Goal: Task Accomplishment & Management: Use online tool/utility

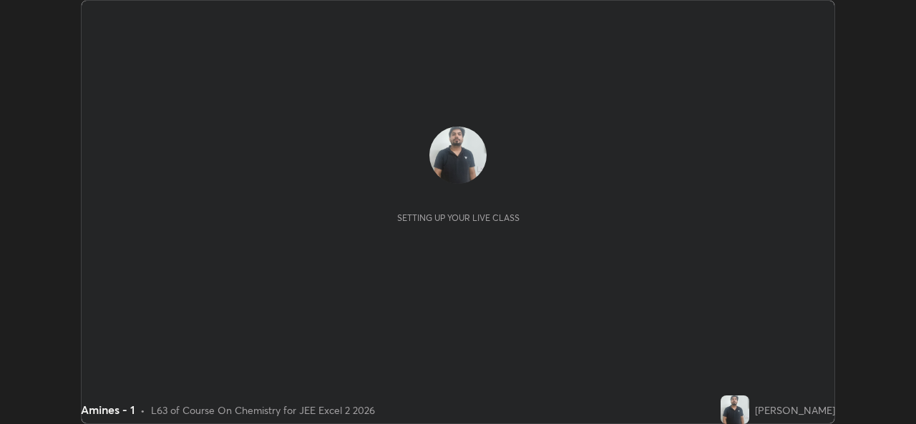
scroll to position [424, 915]
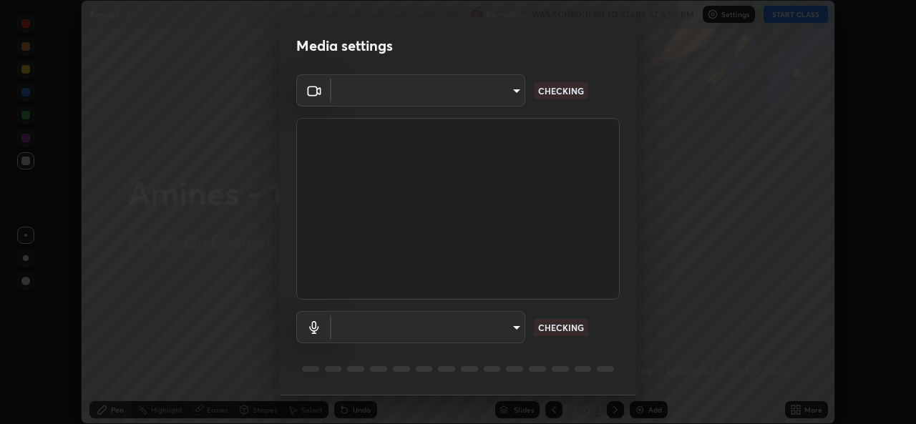
type input "02c526a7d083af2ea0f9b848da83c41b37d7728a07c2247aa6837277cf3aa32d"
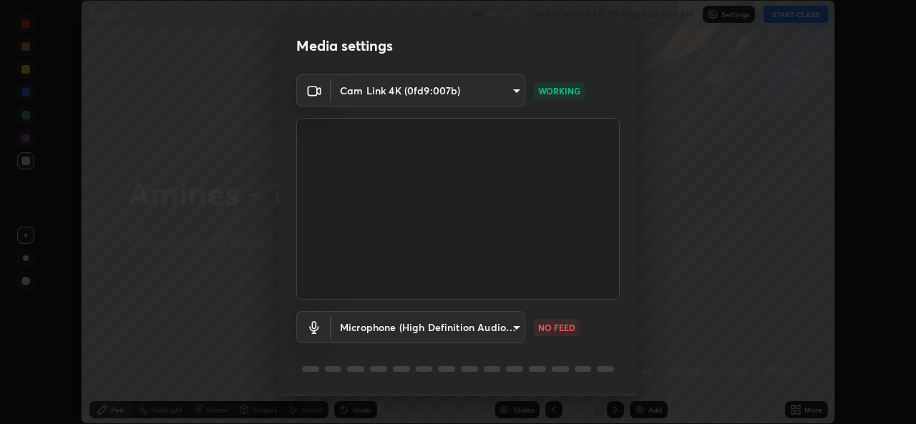
click at [459, 336] on body "Erase all Amines - 1 Recording WAS SCHEDULED TO START AT 5:50 PM Settings START…" at bounding box center [458, 212] width 916 height 424
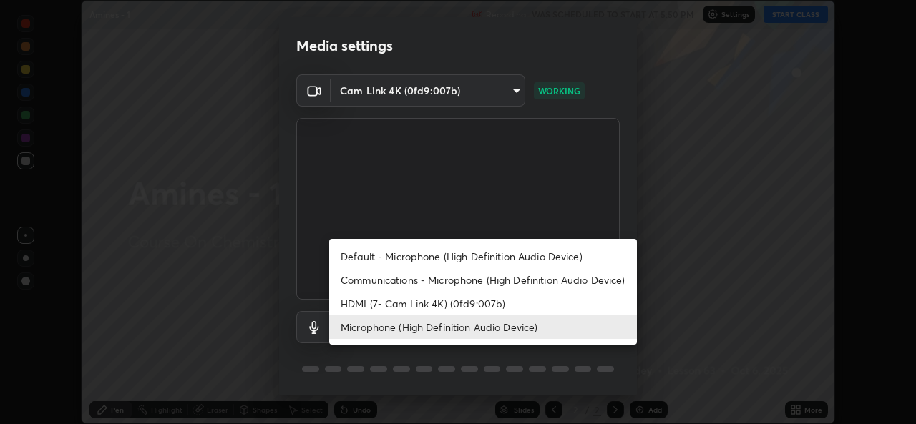
click at [504, 258] on li "Default - Microphone (High Definition Audio Device)" at bounding box center [483, 257] width 308 height 24
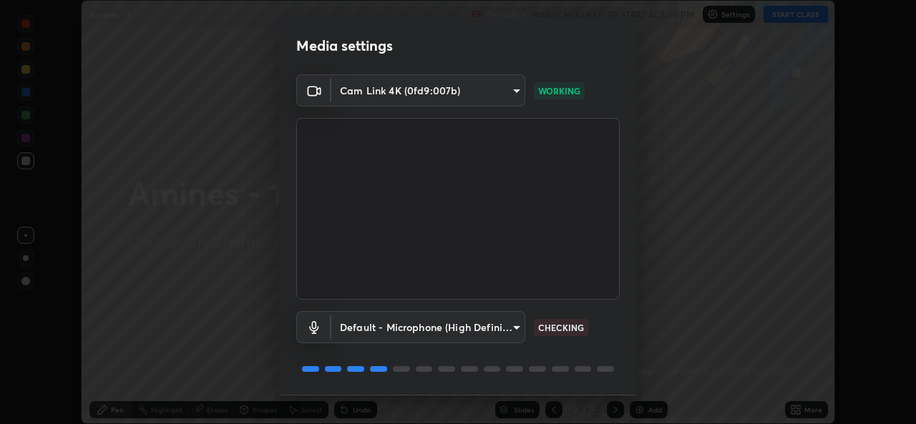
click at [477, 321] on body "Erase all Amines - 1 Recording WAS SCHEDULED TO START AT 5:50 PM Settings START…" at bounding box center [458, 212] width 916 height 424
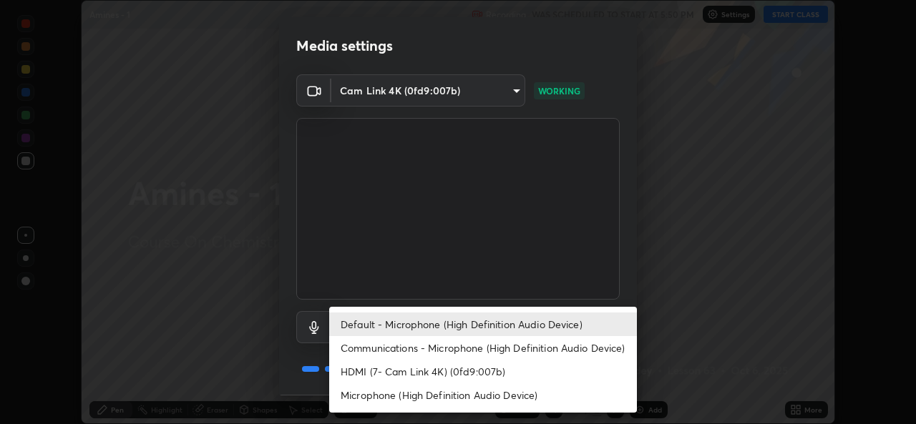
click at [454, 404] on li "Microphone (High Definition Audio Device)" at bounding box center [483, 395] width 308 height 24
type input "1f9b2b7b856d792cc5f4e166810154640c8dc3d584de9c331c588b9cd70d1665"
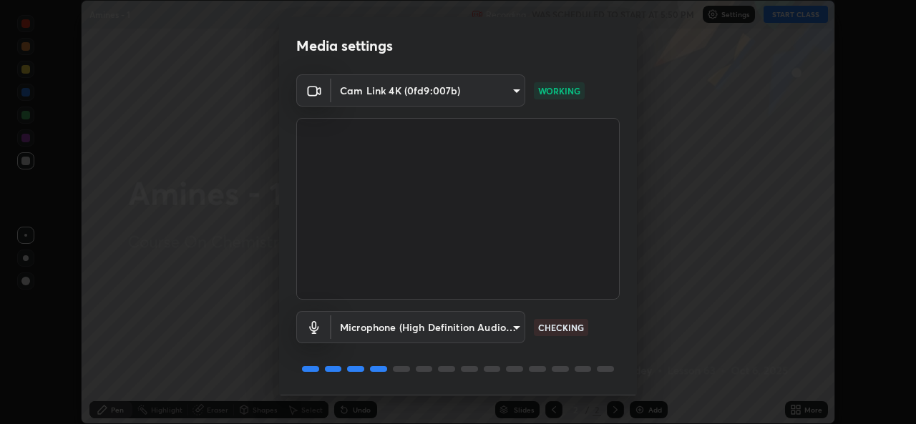
scroll to position [45, 0]
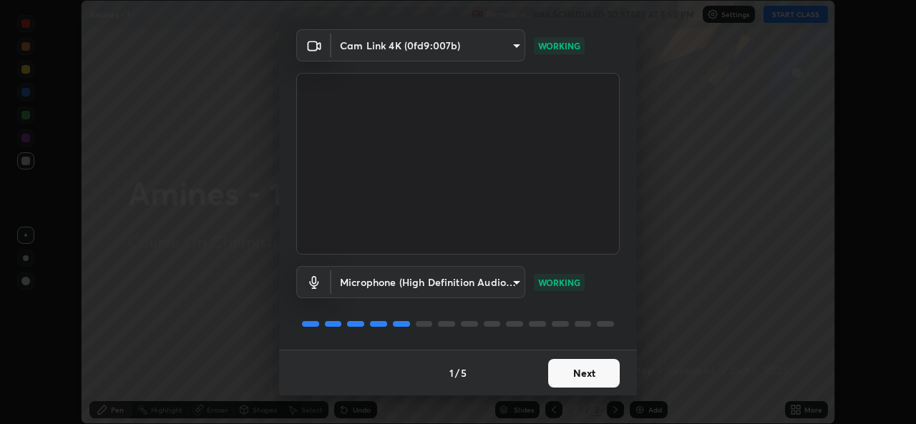
click at [590, 370] on button "Next" at bounding box center [584, 373] width 72 height 29
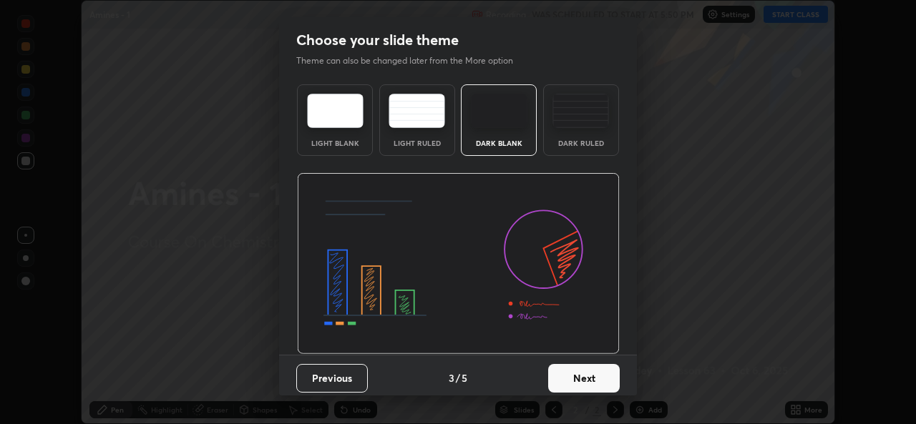
click at [587, 373] on button "Next" at bounding box center [584, 378] width 72 height 29
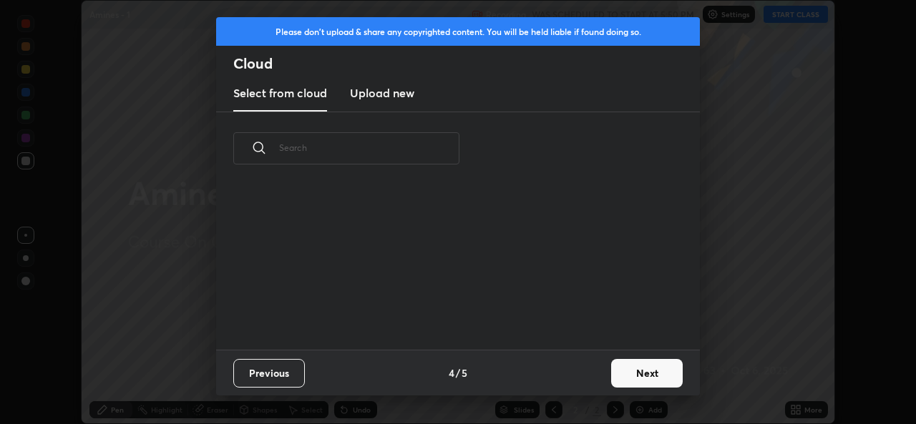
click at [584, 371] on div "Previous 4 / 5 Next" at bounding box center [458, 373] width 484 height 46
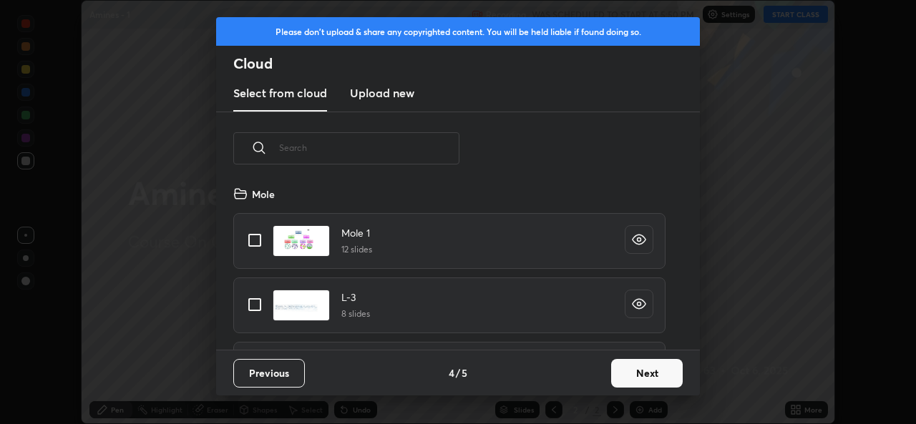
scroll to position [165, 459]
click at [647, 377] on button "Next" at bounding box center [647, 373] width 72 height 29
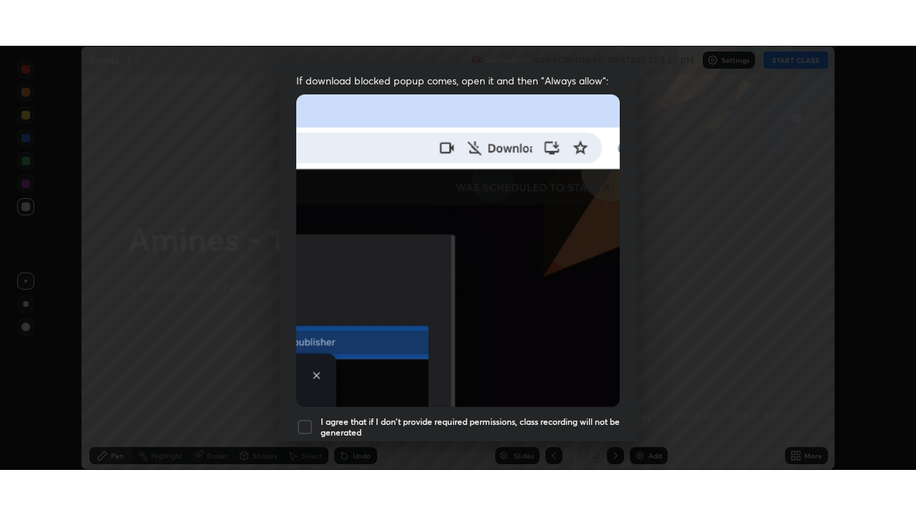
scroll to position [337, 0]
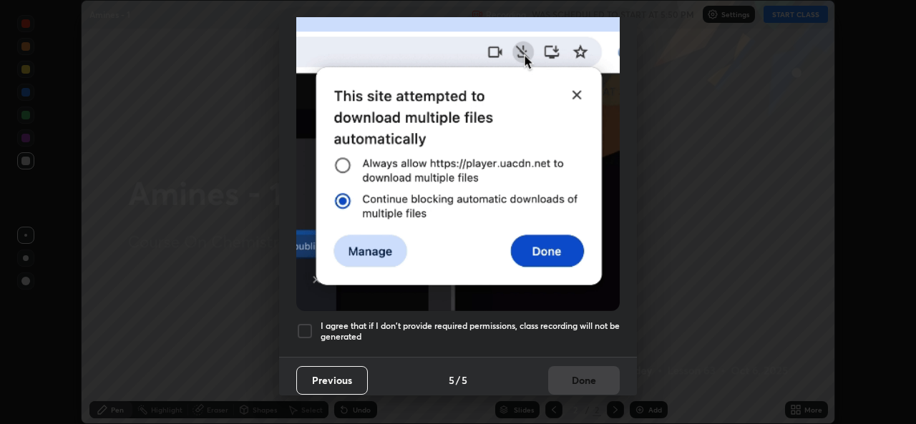
click at [311, 323] on div at bounding box center [304, 331] width 17 height 17
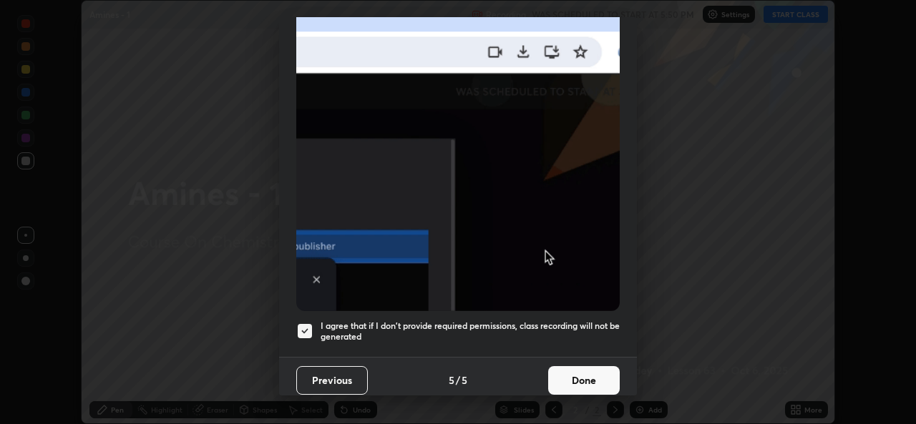
click at [599, 374] on button "Done" at bounding box center [584, 380] width 72 height 29
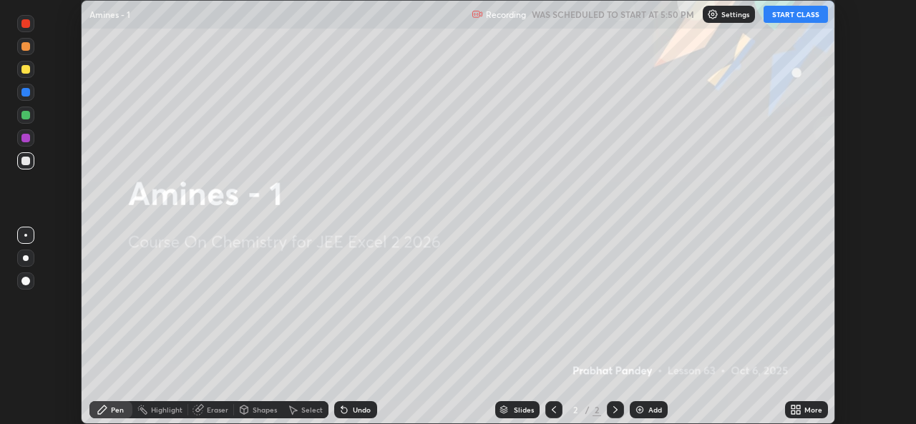
click at [801, 19] on button "START CLASS" at bounding box center [795, 14] width 64 height 17
click at [792, 411] on icon at bounding box center [793, 413] width 4 height 4
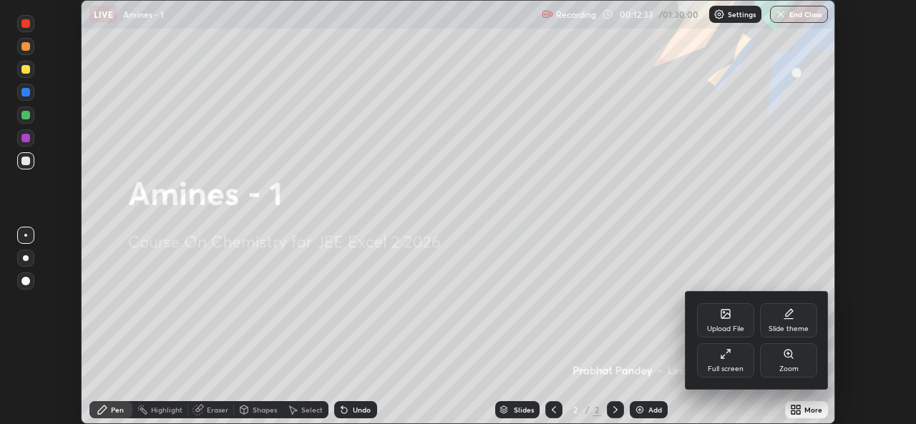
click at [730, 358] on icon at bounding box center [725, 353] width 11 height 11
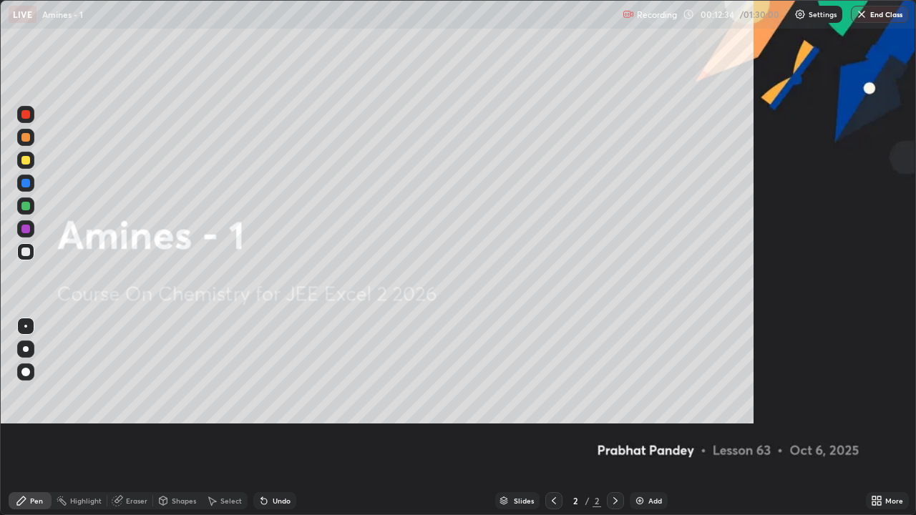
scroll to position [515, 916]
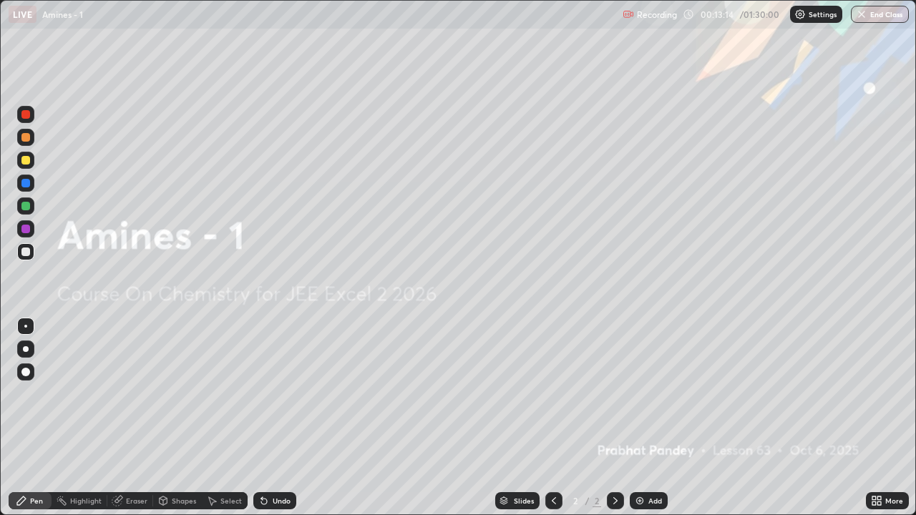
click at [644, 424] on div "Add" at bounding box center [649, 500] width 38 height 17
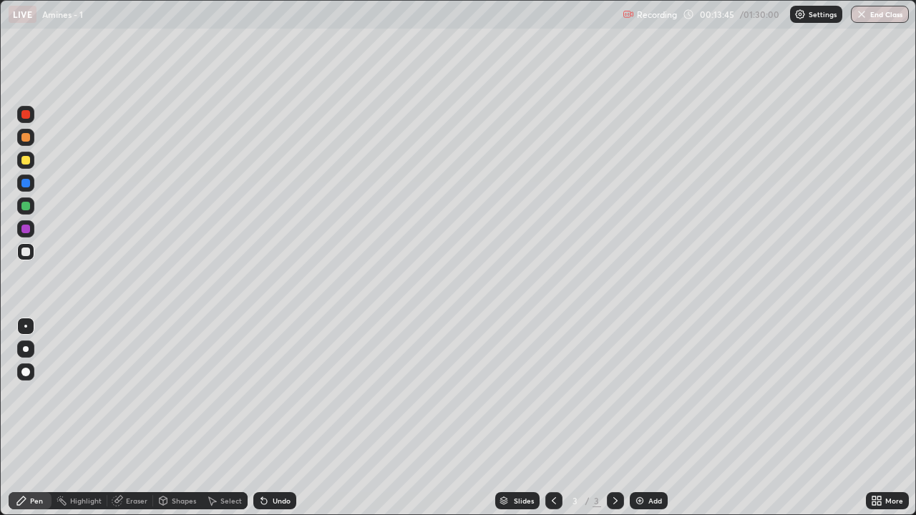
click at [278, 424] on div "Undo" at bounding box center [282, 500] width 18 height 7
click at [267, 424] on icon at bounding box center [263, 500] width 11 height 11
click at [265, 424] on icon at bounding box center [263, 500] width 11 height 11
click at [268, 424] on icon at bounding box center [263, 500] width 11 height 11
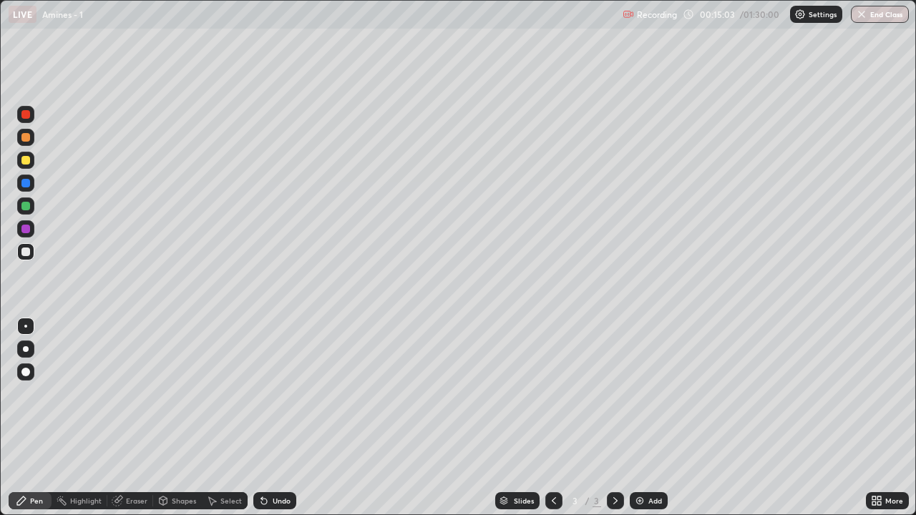
click at [273, 424] on div "Undo" at bounding box center [282, 500] width 18 height 7
click at [273, 424] on div "Undo" at bounding box center [274, 500] width 43 height 17
click at [273, 424] on div "Undo" at bounding box center [282, 500] width 18 height 7
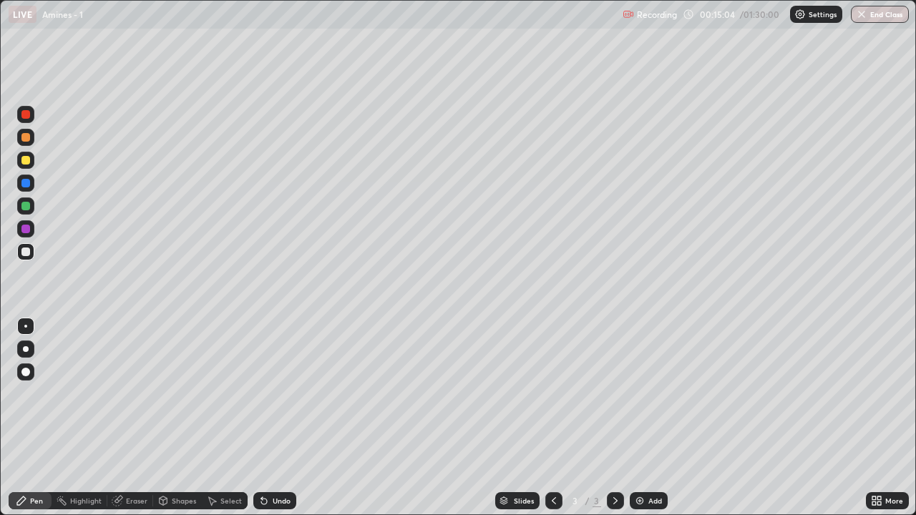
click at [276, 424] on div "Undo" at bounding box center [282, 500] width 18 height 7
click at [267, 424] on icon at bounding box center [263, 500] width 11 height 11
click at [277, 424] on div "Undo" at bounding box center [282, 500] width 18 height 7
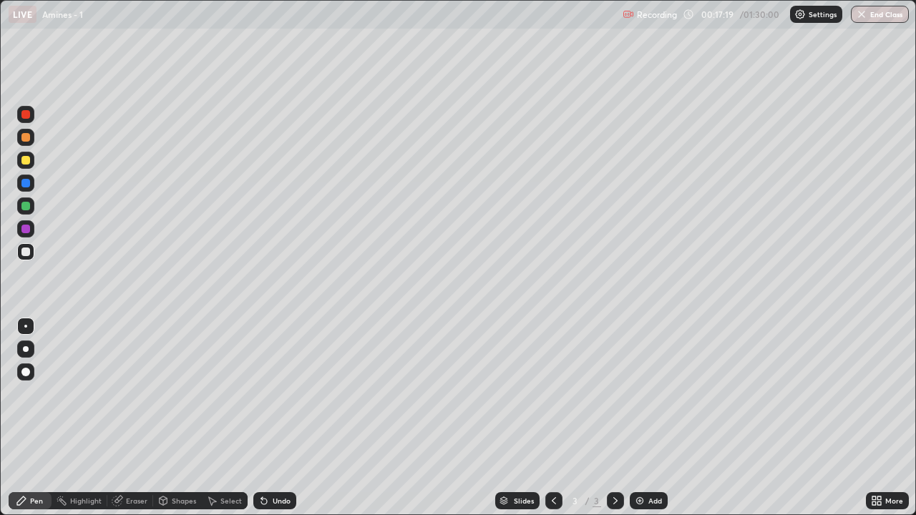
click at [261, 424] on icon at bounding box center [261, 497] width 1 height 1
click at [263, 424] on div "Undo" at bounding box center [274, 500] width 43 height 17
click at [27, 134] on div at bounding box center [25, 137] width 9 height 9
click at [26, 252] on div at bounding box center [25, 252] width 9 height 9
click at [275, 424] on div "Undo" at bounding box center [282, 500] width 18 height 7
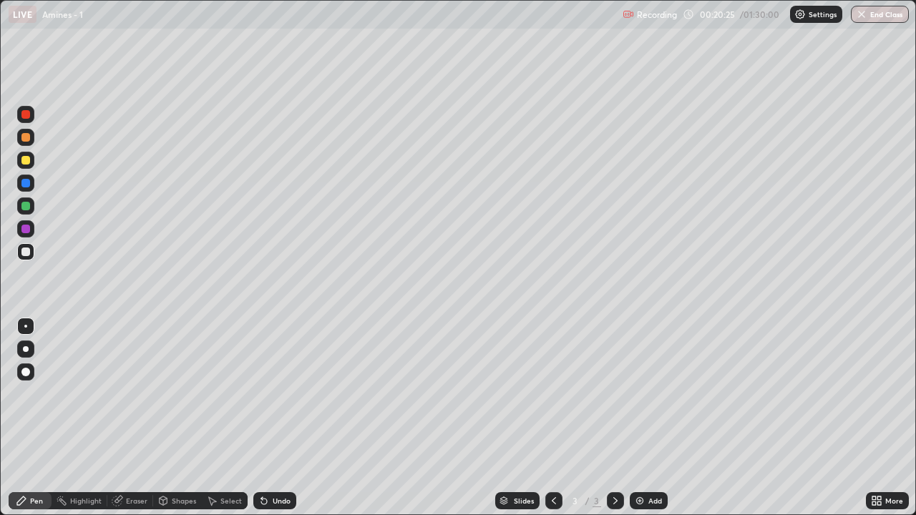
click at [278, 424] on div "Undo" at bounding box center [274, 500] width 43 height 17
click at [23, 137] on div at bounding box center [25, 137] width 9 height 9
click at [27, 253] on div at bounding box center [25, 252] width 9 height 9
click at [31, 256] on div at bounding box center [25, 251] width 17 height 17
click at [642, 424] on img at bounding box center [639, 500] width 11 height 11
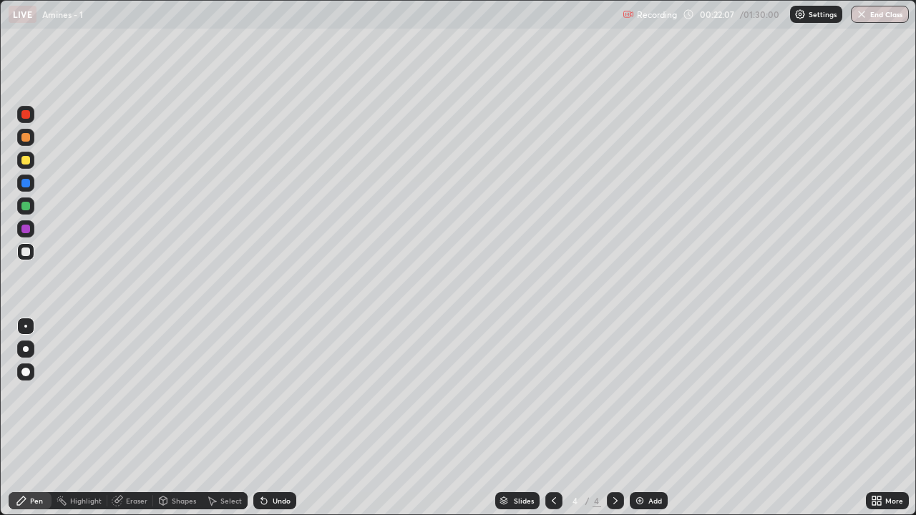
click at [552, 424] on icon at bounding box center [553, 500] width 11 height 11
click at [612, 424] on icon at bounding box center [615, 500] width 11 height 11
click at [284, 424] on div "Undo" at bounding box center [282, 500] width 18 height 7
click at [273, 424] on div "Undo" at bounding box center [282, 500] width 18 height 7
click at [545, 424] on div at bounding box center [553, 500] width 17 height 29
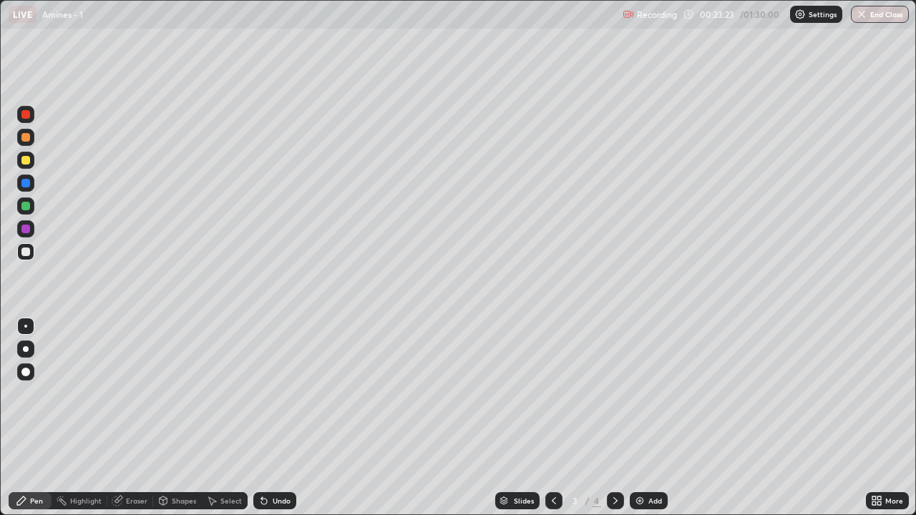
click at [613, 424] on icon at bounding box center [615, 500] width 4 height 7
click at [23, 136] on div at bounding box center [25, 137] width 9 height 9
click at [29, 255] on div at bounding box center [25, 252] width 9 height 9
click at [261, 424] on icon at bounding box center [261, 497] width 1 height 1
click at [26, 161] on div at bounding box center [25, 160] width 9 height 9
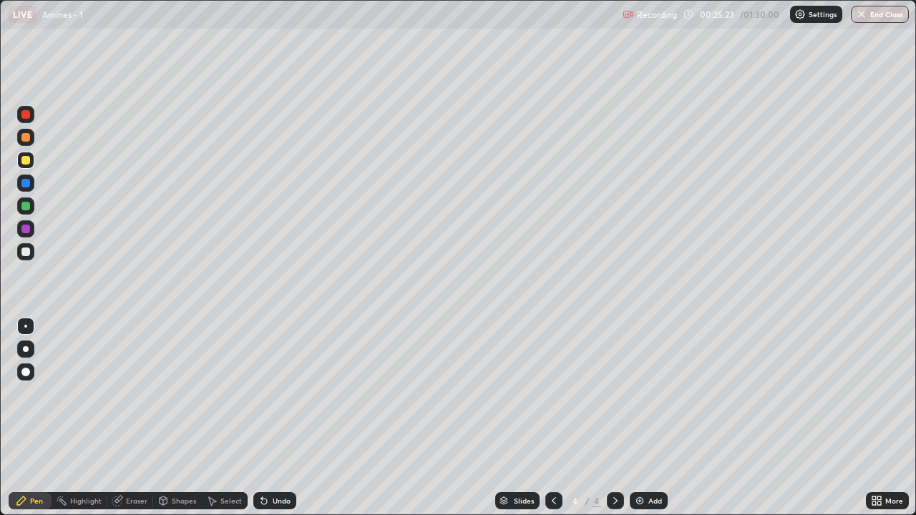
click at [28, 253] on div at bounding box center [25, 252] width 9 height 9
click at [26, 160] on div at bounding box center [25, 160] width 9 height 9
click at [26, 253] on div at bounding box center [25, 252] width 9 height 9
click at [27, 141] on div at bounding box center [25, 137] width 9 height 9
click at [31, 253] on div at bounding box center [25, 251] width 17 height 17
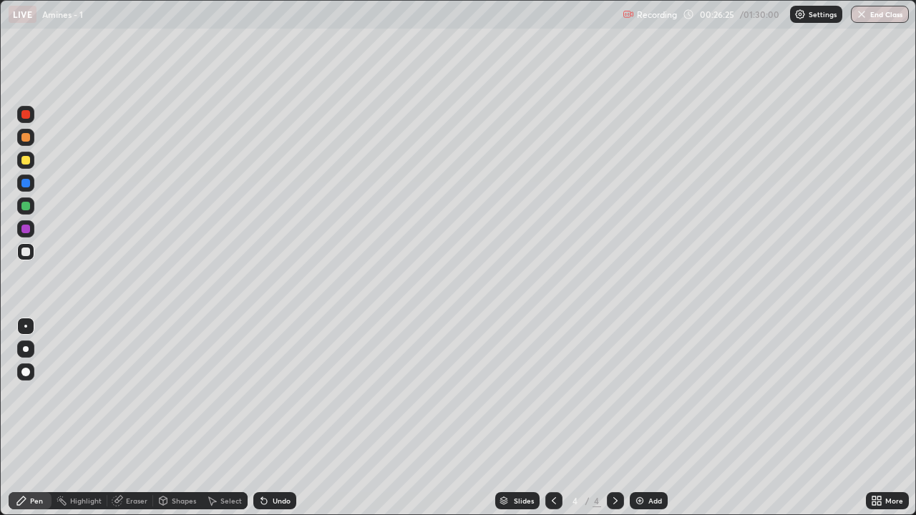
click at [24, 163] on div at bounding box center [25, 160] width 9 height 9
click at [31, 257] on div at bounding box center [25, 251] width 17 height 17
click at [27, 140] on div at bounding box center [25, 137] width 9 height 9
click at [26, 166] on div at bounding box center [25, 160] width 17 height 17
click at [26, 253] on div at bounding box center [25, 252] width 9 height 9
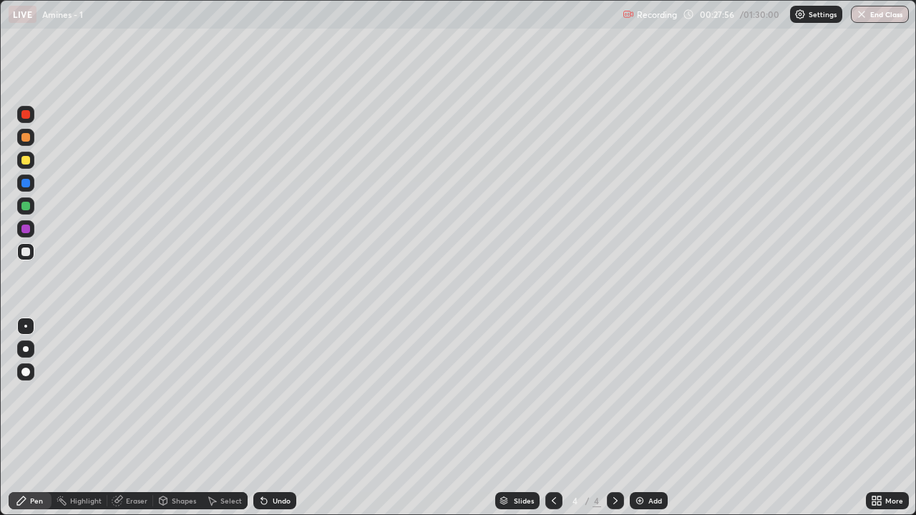
click at [31, 165] on div at bounding box center [25, 160] width 17 height 17
click at [24, 210] on div at bounding box center [25, 206] width 9 height 9
click at [33, 258] on div at bounding box center [25, 251] width 17 height 17
click at [29, 162] on div at bounding box center [25, 160] width 9 height 9
click at [25, 253] on div at bounding box center [25, 252] width 9 height 9
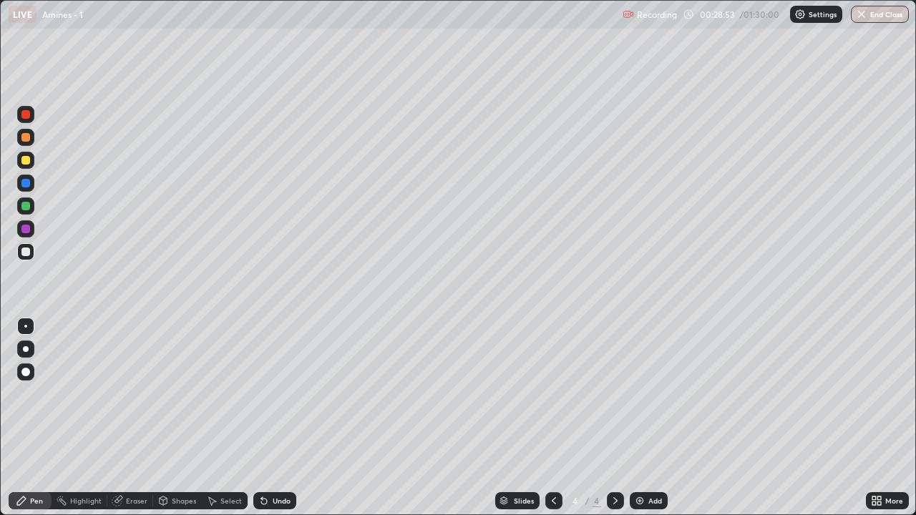
click at [275, 424] on div "Undo" at bounding box center [282, 500] width 18 height 7
click at [273, 424] on div "Undo" at bounding box center [274, 500] width 43 height 17
click at [225, 424] on div "Select" at bounding box center [230, 500] width 21 height 7
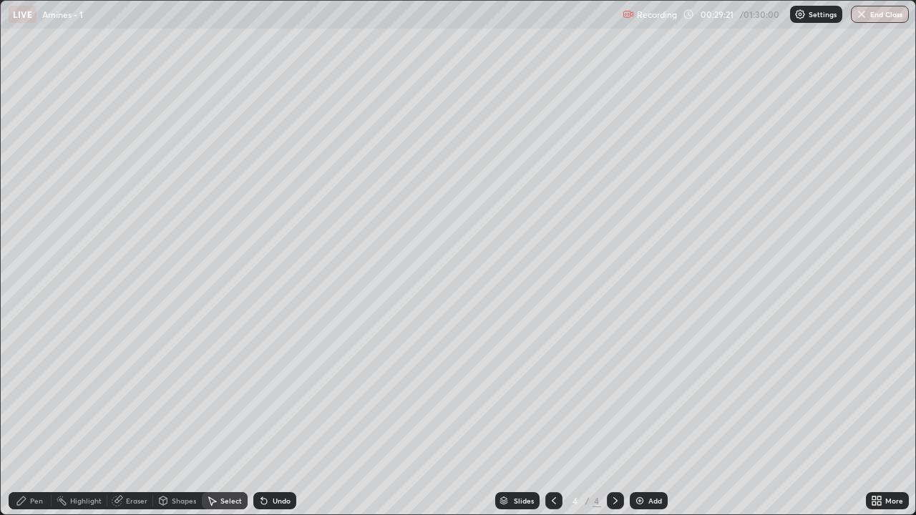
click at [268, 424] on div "Undo" at bounding box center [274, 500] width 43 height 17
click at [274, 424] on div "0 ° Undo Copy Duplicate Duplicate to new slide Delete" at bounding box center [458, 258] width 914 height 514
click at [280, 424] on div "Undo" at bounding box center [282, 500] width 18 height 7
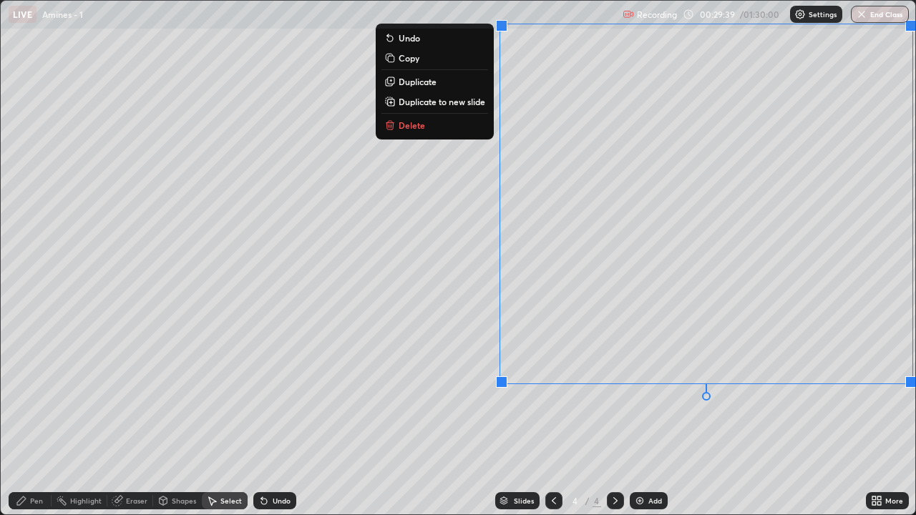
click at [850, 417] on div "0 ° Undo Copy Duplicate Duplicate to new slide Delete" at bounding box center [458, 258] width 914 height 514
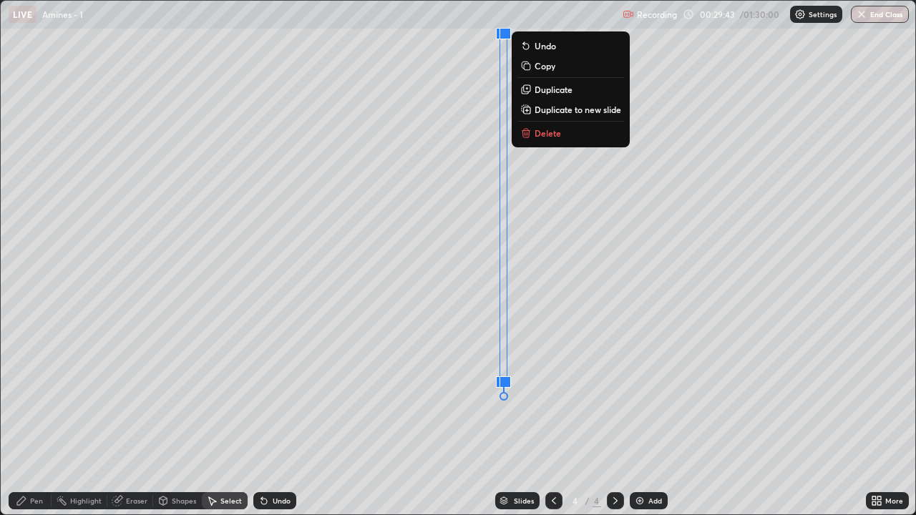
click at [36, 424] on div "Pen" at bounding box center [36, 500] width 13 height 7
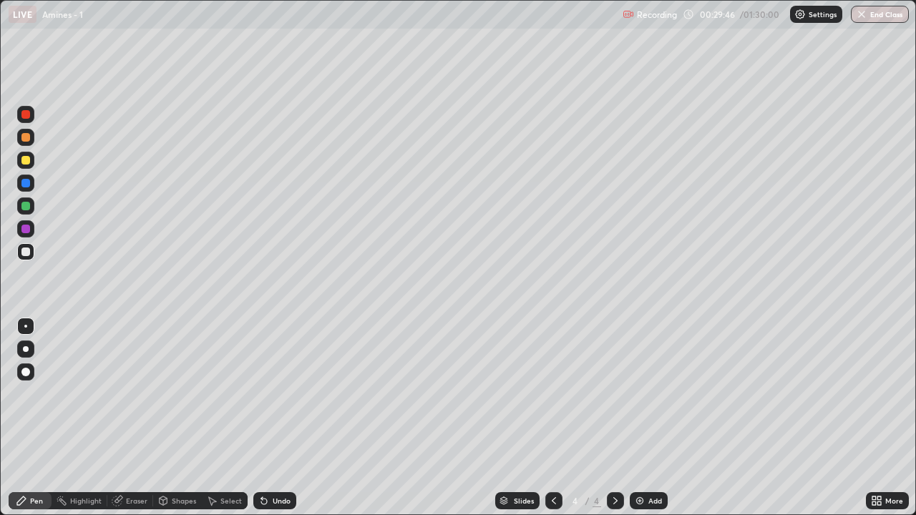
click at [281, 424] on div "Undo" at bounding box center [282, 500] width 18 height 7
click at [33, 186] on div at bounding box center [25, 183] width 17 height 17
click at [21, 258] on div at bounding box center [25, 251] width 17 height 17
click at [559, 424] on div at bounding box center [553, 500] width 17 height 17
click at [614, 424] on icon at bounding box center [615, 500] width 11 height 11
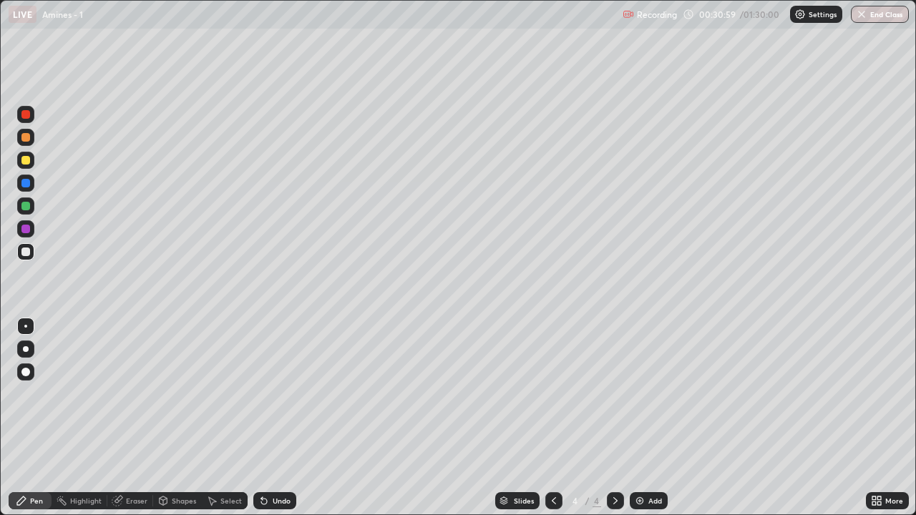
click at [642, 424] on img at bounding box center [639, 500] width 11 height 11
click at [261, 424] on icon at bounding box center [261, 497] width 1 height 1
click at [262, 424] on icon at bounding box center [264, 502] width 6 height 6
click at [263, 424] on icon at bounding box center [264, 502] width 6 height 6
click at [261, 424] on icon at bounding box center [261, 497] width 1 height 1
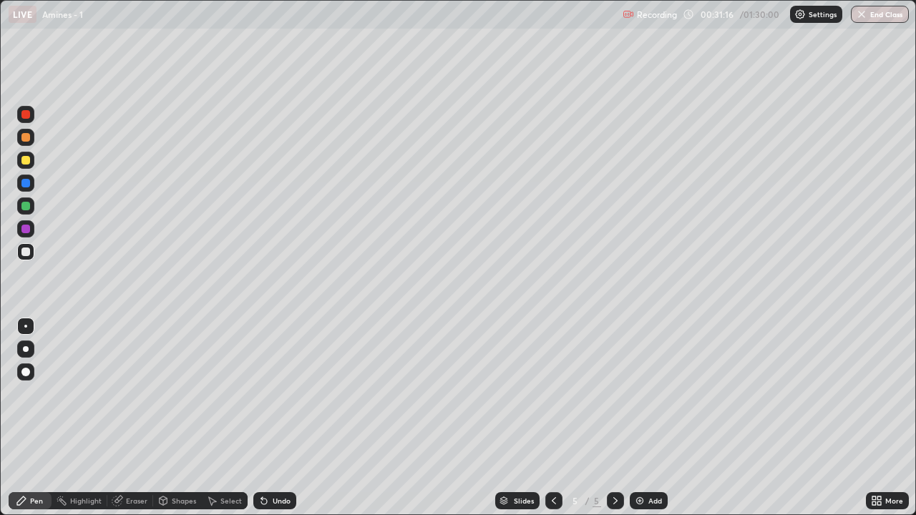
click at [276, 424] on div "Undo" at bounding box center [282, 500] width 18 height 7
click at [273, 424] on div "Undo" at bounding box center [282, 500] width 18 height 7
click at [24, 260] on div at bounding box center [25, 251] width 17 height 17
click at [260, 424] on div "Undo" at bounding box center [274, 500] width 43 height 17
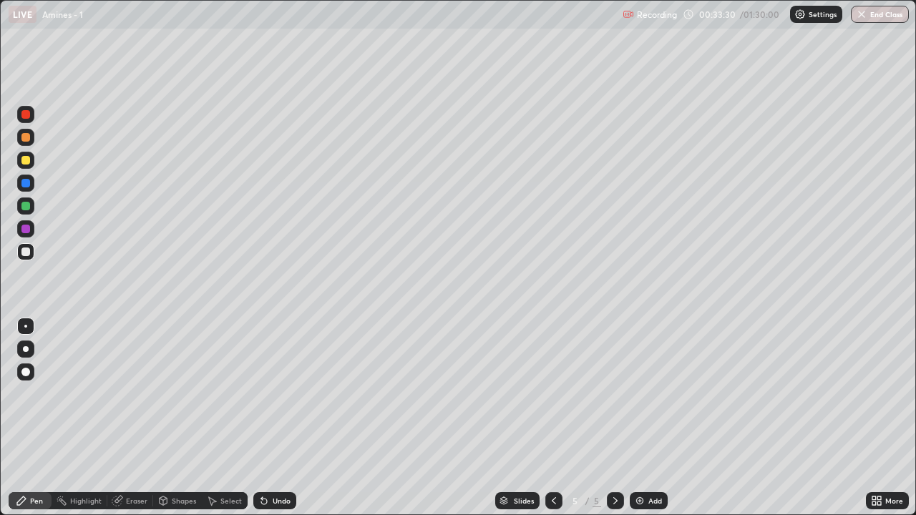
click at [280, 424] on div "Undo" at bounding box center [282, 500] width 18 height 7
click at [286, 424] on div "Undo" at bounding box center [282, 500] width 18 height 7
click at [24, 140] on div at bounding box center [25, 137] width 9 height 9
click at [26, 252] on div at bounding box center [25, 252] width 9 height 9
click at [278, 424] on div "Undo" at bounding box center [274, 500] width 43 height 17
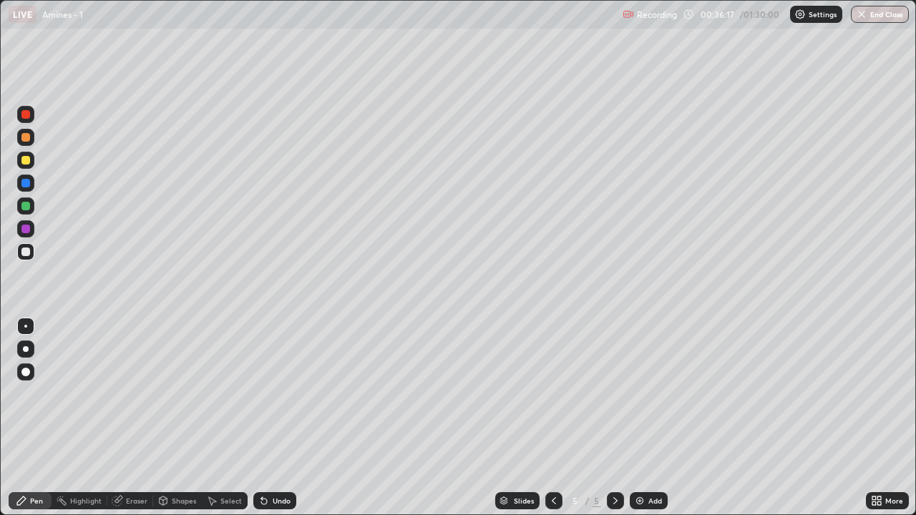
click at [27, 184] on div at bounding box center [25, 183] width 9 height 9
click at [29, 251] on div at bounding box center [25, 252] width 9 height 9
click at [19, 160] on div at bounding box center [25, 160] width 17 height 17
click at [26, 253] on div at bounding box center [25, 252] width 9 height 9
click at [274, 424] on div "Undo" at bounding box center [282, 500] width 18 height 7
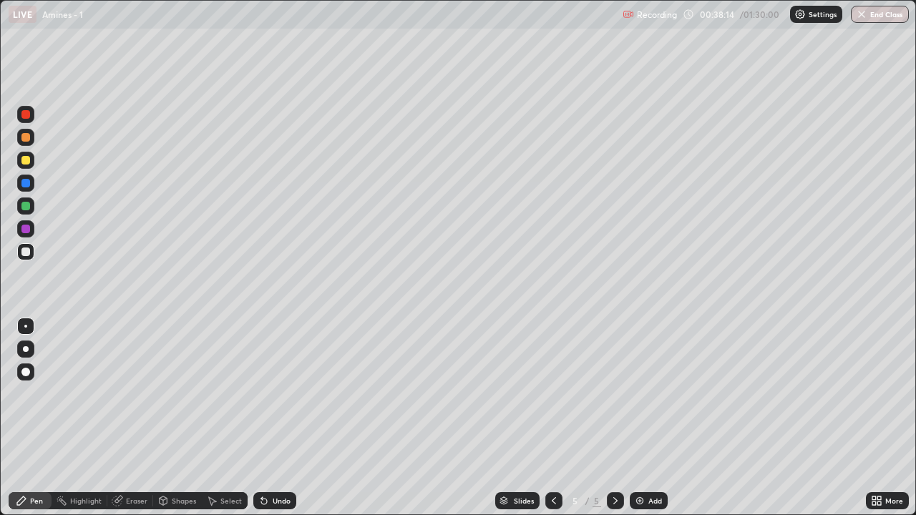
click at [639, 424] on img at bounding box center [639, 500] width 11 height 11
click at [548, 424] on div at bounding box center [553, 500] width 17 height 29
click at [230, 424] on div "Select" at bounding box center [230, 500] width 21 height 7
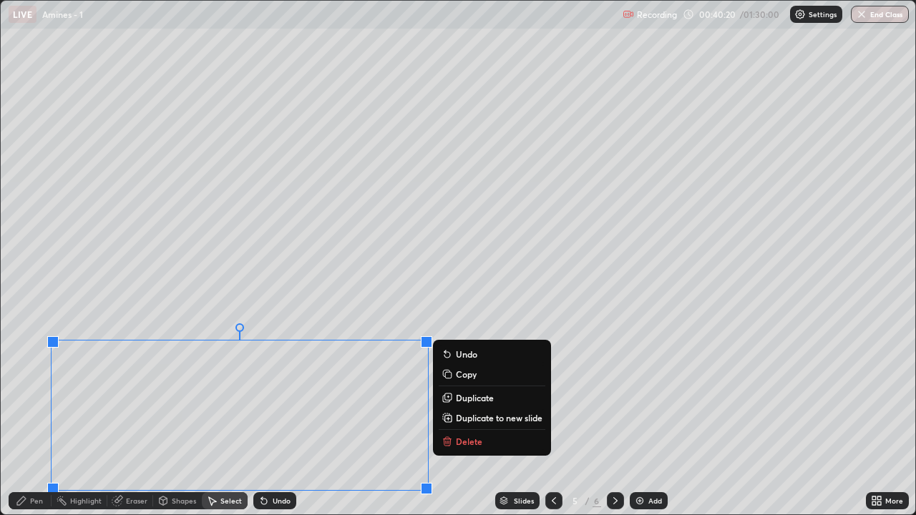
click at [476, 375] on p "Copy" at bounding box center [466, 373] width 21 height 11
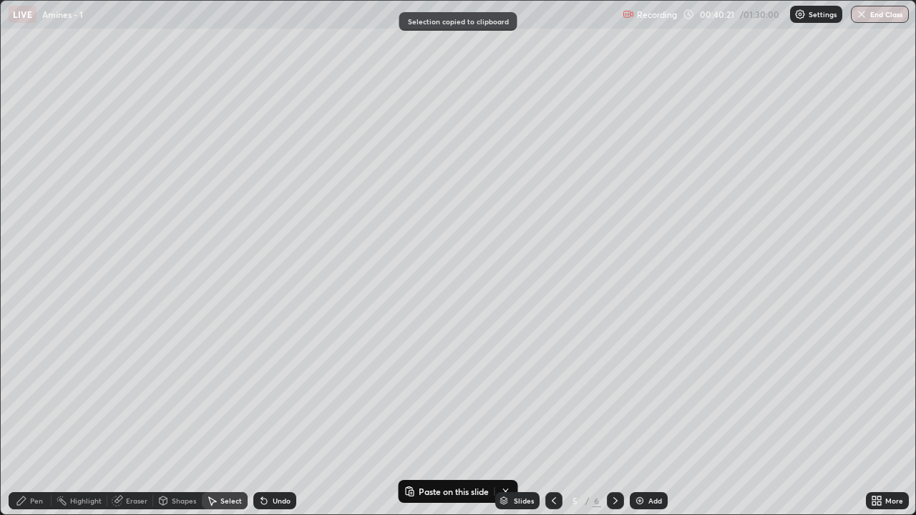
click at [614, 424] on icon at bounding box center [615, 500] width 11 height 11
click at [42, 424] on div "Pen" at bounding box center [36, 500] width 13 height 7
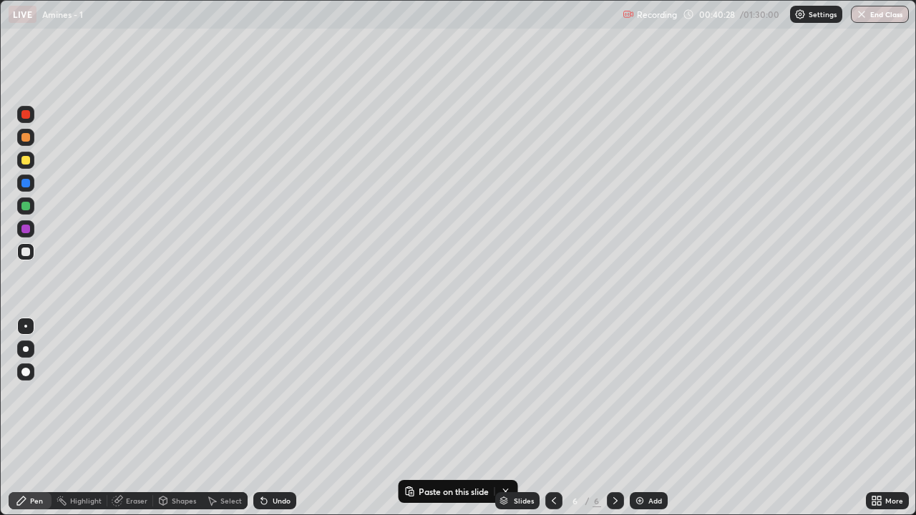
click at [227, 424] on div "Select" at bounding box center [230, 500] width 21 height 7
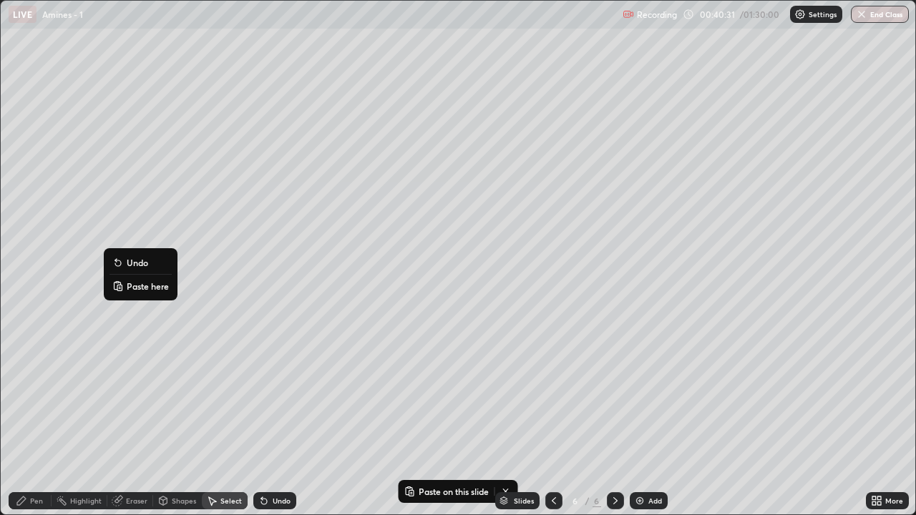
click at [155, 290] on p "Paste here" at bounding box center [148, 285] width 42 height 11
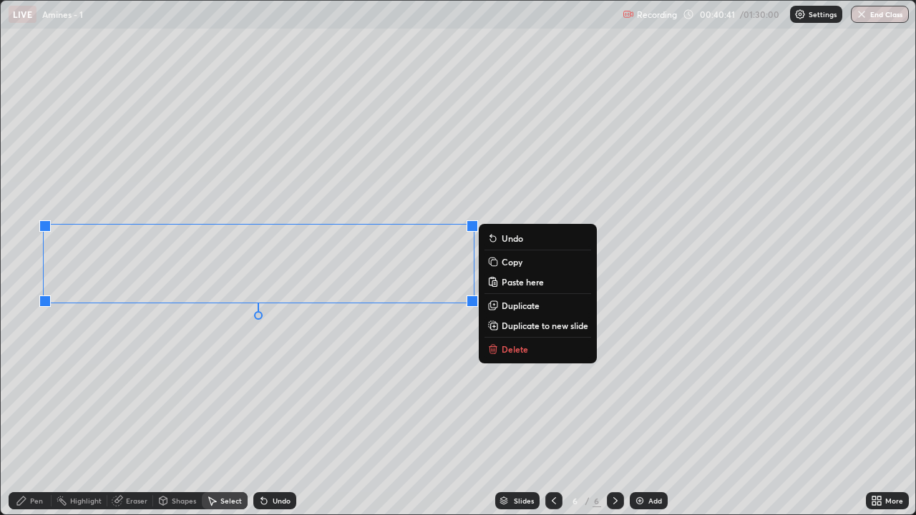
click at [314, 351] on div "0 ° Undo Copy Paste here Duplicate Duplicate to new slide Delete" at bounding box center [458, 258] width 914 height 514
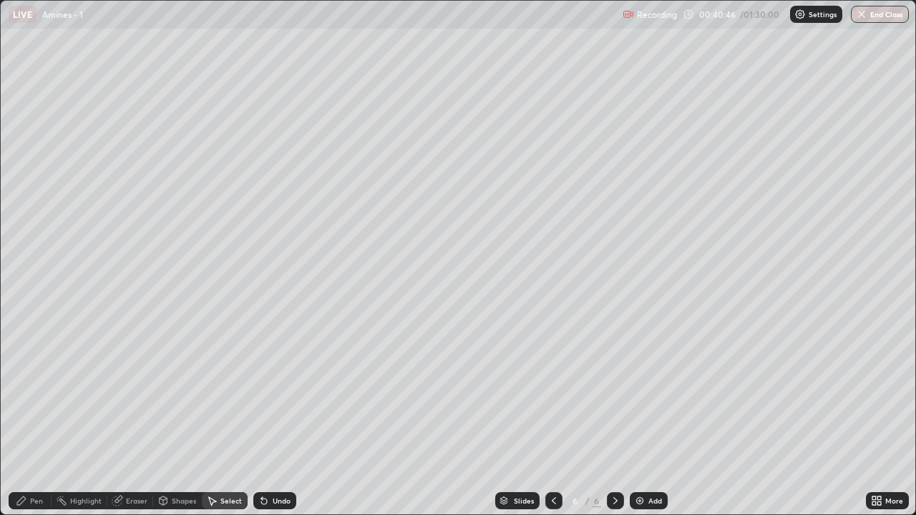
click at [35, 424] on div "Pen" at bounding box center [36, 500] width 13 height 7
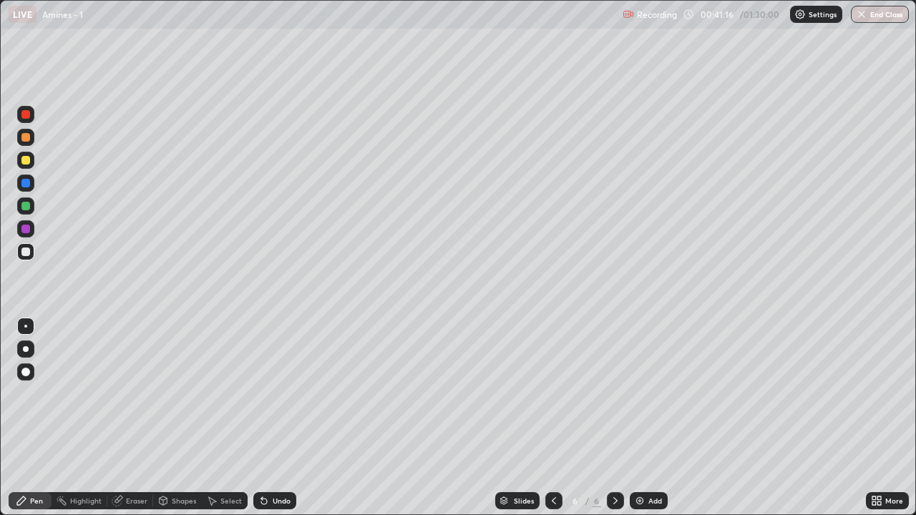
click at [282, 424] on div "Undo" at bounding box center [274, 500] width 43 height 17
click at [137, 424] on div "Eraser" at bounding box center [136, 500] width 21 height 7
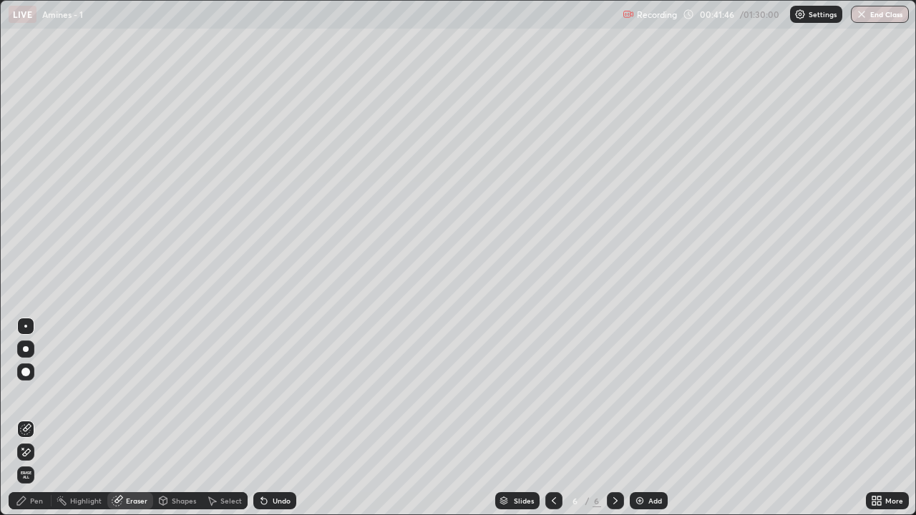
click at [29, 424] on div "Pen" at bounding box center [30, 500] width 43 height 17
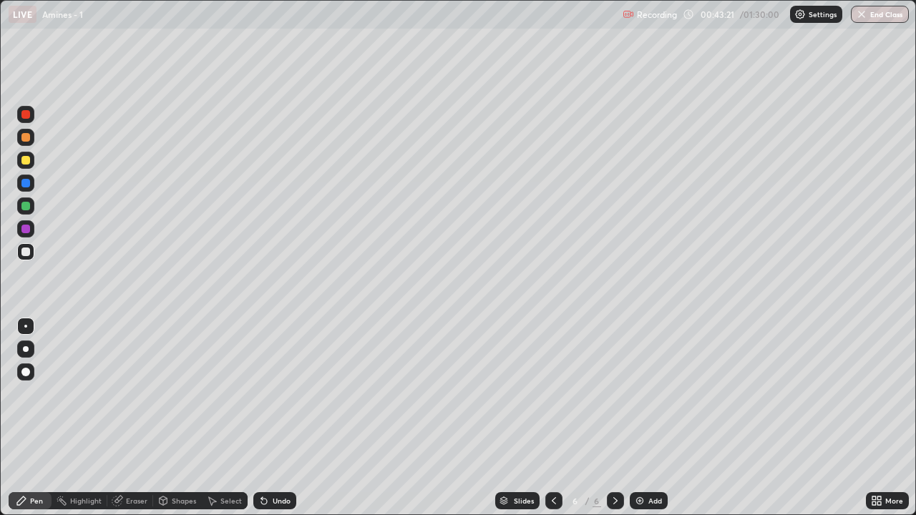
click at [25, 160] on div at bounding box center [25, 160] width 9 height 9
click at [29, 207] on div at bounding box center [25, 206] width 9 height 9
click at [29, 166] on div at bounding box center [25, 160] width 17 height 17
click at [21, 259] on div at bounding box center [25, 251] width 17 height 17
click at [219, 424] on div "Select" at bounding box center [225, 500] width 46 height 17
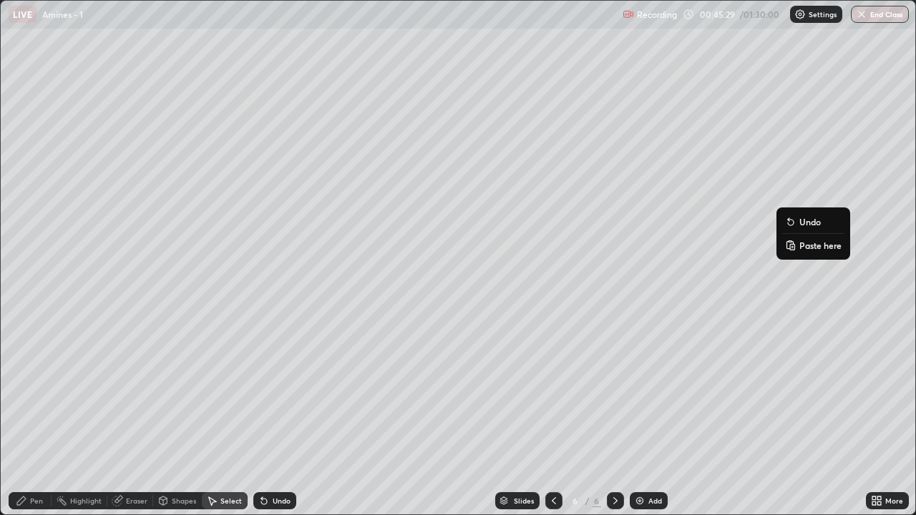
click at [725, 379] on div "0 ° Undo Copy Paste here Duplicate Duplicate to new slide Delete" at bounding box center [458, 258] width 914 height 514
click at [45, 424] on div "Pen" at bounding box center [30, 500] width 43 height 17
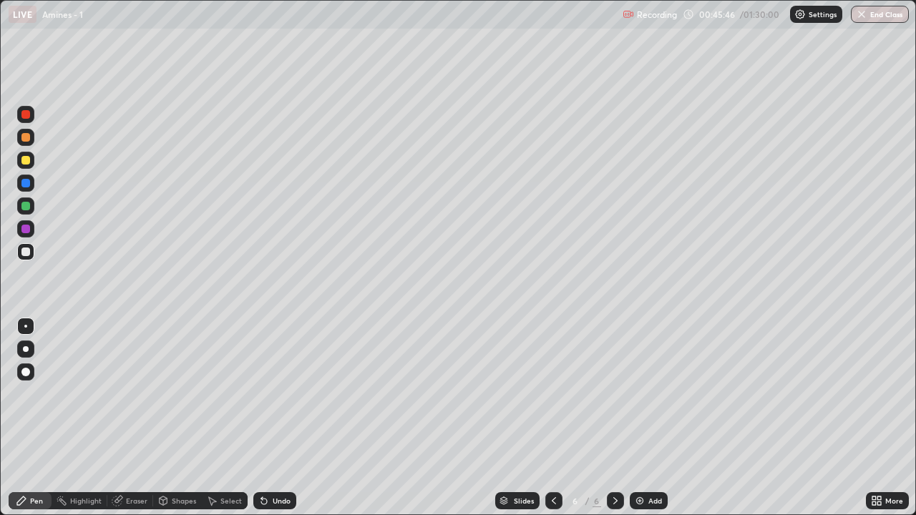
click at [28, 160] on div at bounding box center [25, 160] width 9 height 9
click at [31, 254] on div at bounding box center [25, 251] width 17 height 17
click at [268, 424] on div "Undo" at bounding box center [274, 500] width 43 height 17
click at [270, 424] on div "Undo" at bounding box center [274, 500] width 43 height 17
click at [276, 424] on div "Undo" at bounding box center [274, 500] width 43 height 17
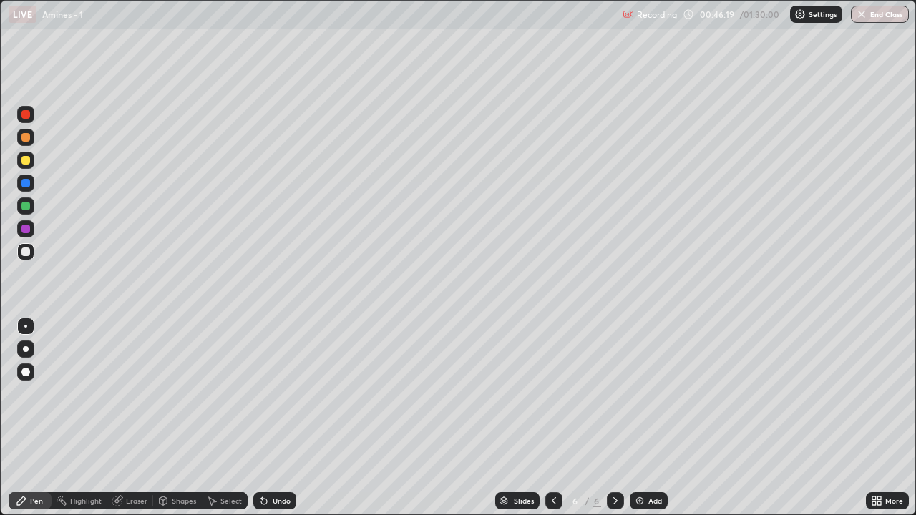
click at [278, 424] on div "Undo" at bounding box center [274, 500] width 43 height 17
click at [276, 424] on div "Undo" at bounding box center [274, 500] width 43 height 17
click at [25, 253] on div at bounding box center [25, 252] width 9 height 9
click at [28, 161] on div at bounding box center [25, 160] width 9 height 9
click at [26, 252] on div at bounding box center [25, 252] width 9 height 9
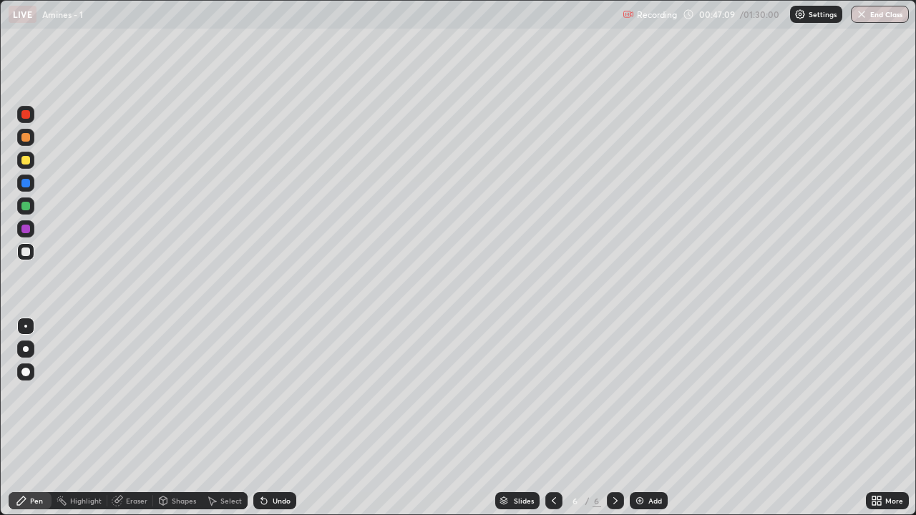
click at [269, 424] on div "Undo" at bounding box center [274, 500] width 43 height 17
click at [31, 162] on div at bounding box center [25, 160] width 17 height 17
click at [26, 252] on div at bounding box center [25, 252] width 9 height 9
click at [238, 424] on div "Select" at bounding box center [230, 500] width 21 height 7
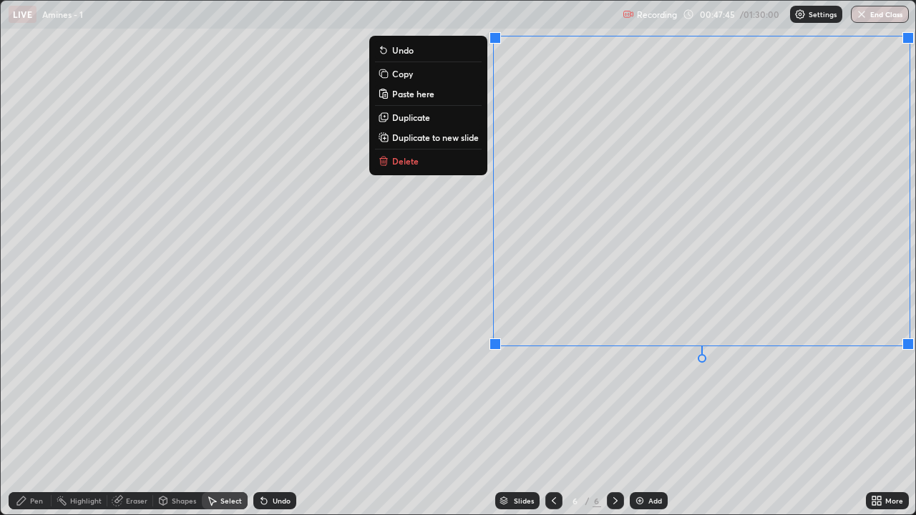
click at [813, 411] on div "0 ° Undo Copy Paste here Duplicate Duplicate to new slide Delete" at bounding box center [458, 258] width 914 height 514
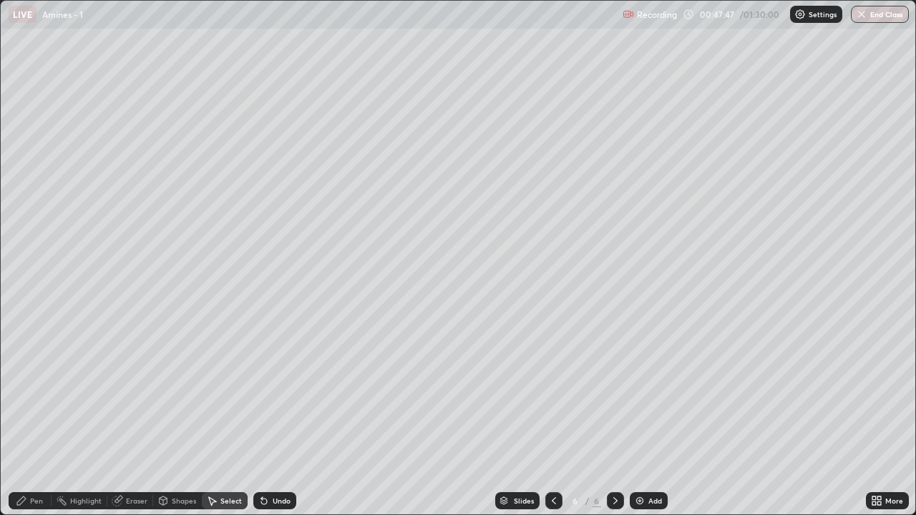
click at [141, 424] on div "Eraser" at bounding box center [136, 500] width 21 height 7
click at [36, 424] on div "Pen" at bounding box center [36, 500] width 13 height 7
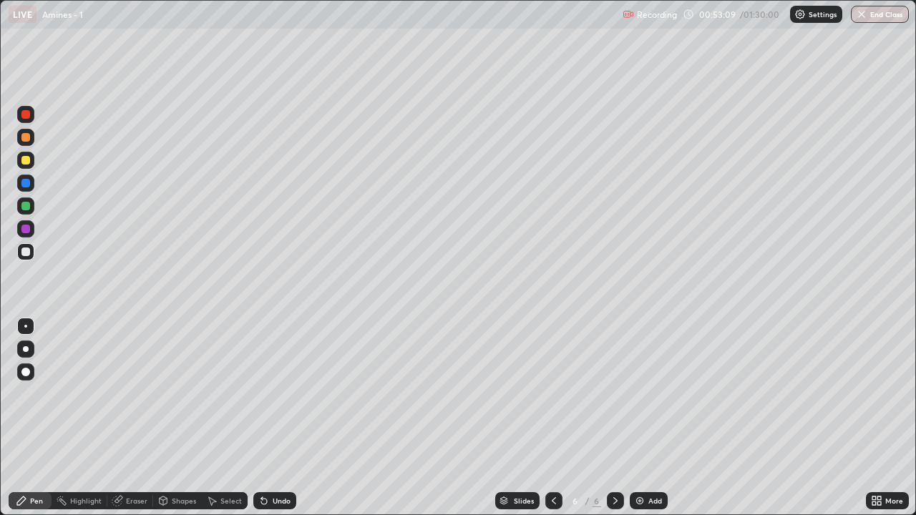
click at [26, 134] on div at bounding box center [25, 137] width 9 height 9
click at [24, 253] on div at bounding box center [25, 252] width 9 height 9
click at [29, 140] on div at bounding box center [25, 137] width 9 height 9
click at [26, 258] on div at bounding box center [25, 251] width 17 height 17
click at [26, 161] on div at bounding box center [25, 160] width 9 height 9
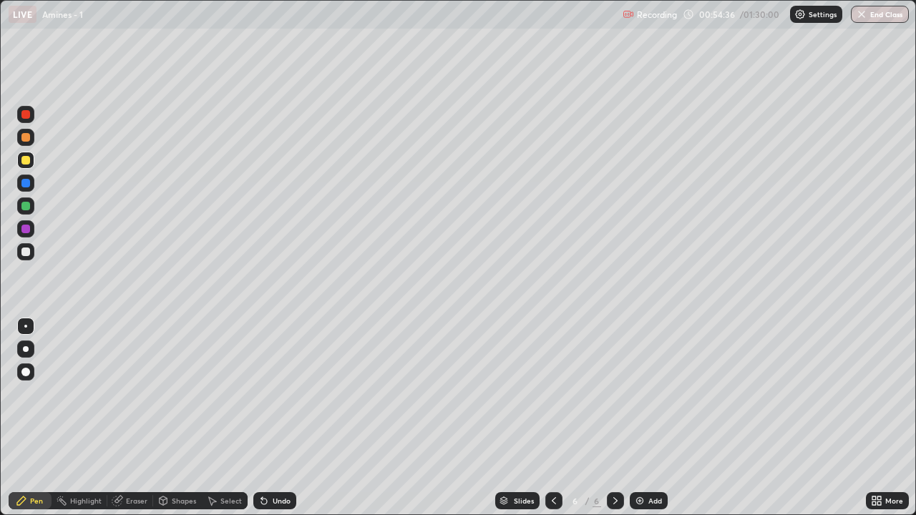
click at [31, 250] on div at bounding box center [25, 251] width 17 height 17
click at [634, 424] on img at bounding box center [639, 500] width 11 height 11
click at [550, 424] on icon at bounding box center [553, 500] width 11 height 11
click at [614, 424] on icon at bounding box center [615, 500] width 11 height 11
click at [280, 424] on div "Undo" at bounding box center [274, 500] width 43 height 17
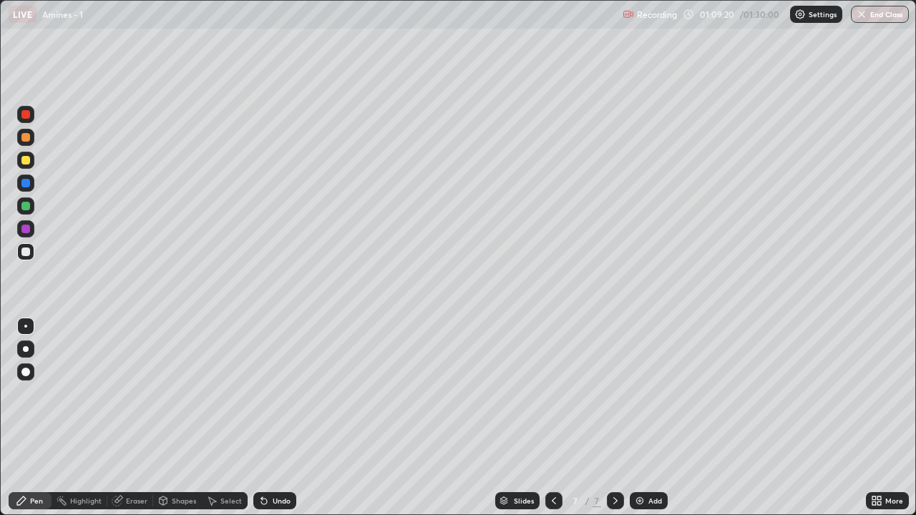
click at [261, 424] on icon at bounding box center [261, 497] width 1 height 1
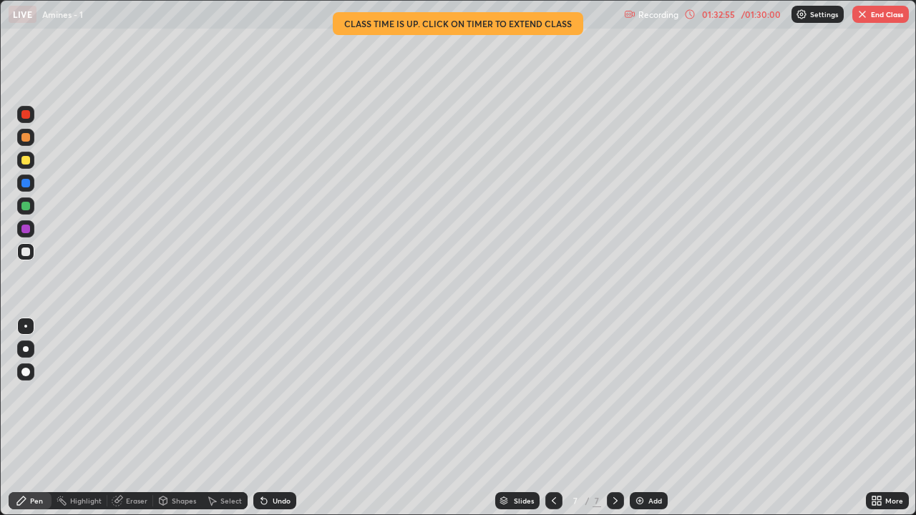
click at [517, 424] on div "Slides" at bounding box center [524, 500] width 20 height 7
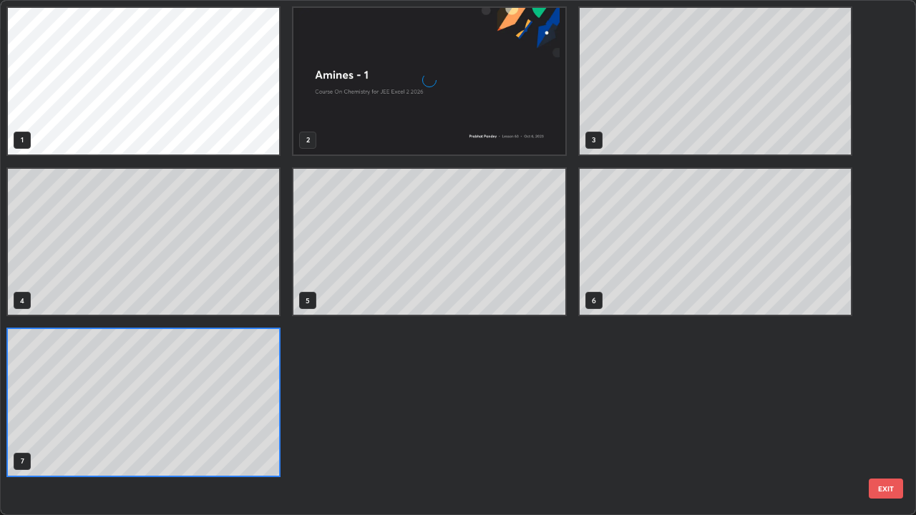
scroll to position [509, 907]
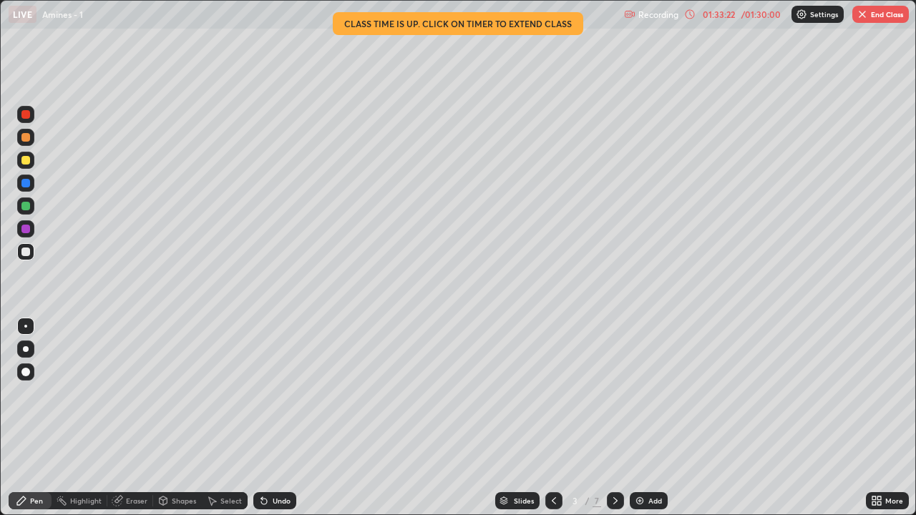
click at [614, 424] on icon at bounding box center [615, 500] width 4 height 7
click at [619, 424] on icon at bounding box center [615, 500] width 11 height 11
click at [614, 424] on icon at bounding box center [615, 500] width 11 height 11
click at [620, 424] on div at bounding box center [615, 500] width 17 height 17
click at [883, 19] on button "End Class" at bounding box center [880, 14] width 57 height 17
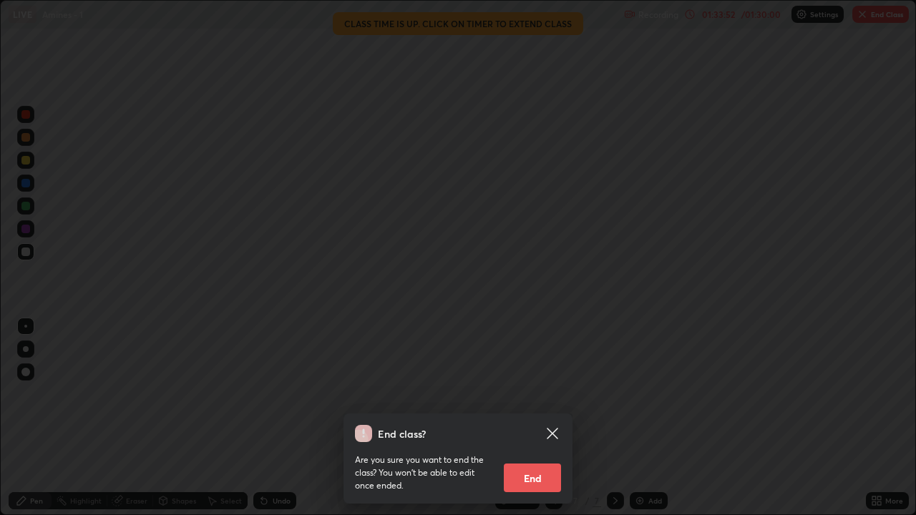
click at [547, 424] on button "End" at bounding box center [532, 478] width 57 height 29
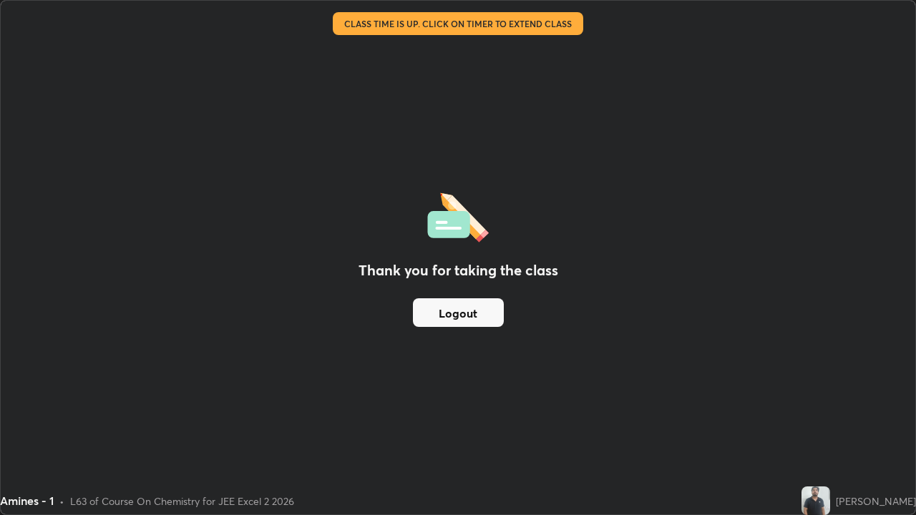
click at [458, 309] on button "Logout" at bounding box center [458, 312] width 91 height 29
